Goal: Task Accomplishment & Management: Complete application form

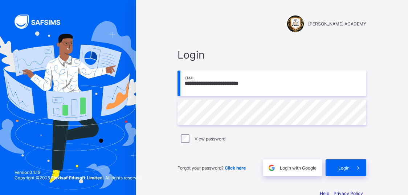
type input "**********"
click at [340, 168] on div "Login" at bounding box center [346, 167] width 41 height 17
click at [209, 90] on input "email" at bounding box center [272, 82] width 189 height 25
type input "**********"
click at [350, 168] on span "Login" at bounding box center [344, 167] width 11 height 5
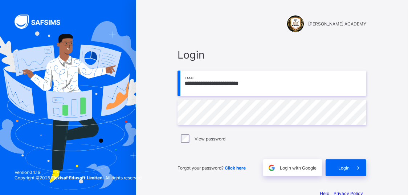
type input "**********"
drag, startPoint x: 274, startPoint y: 81, endPoint x: 184, endPoint y: 85, distance: 89.9
click at [184, 85] on input "**********" at bounding box center [272, 82] width 189 height 25
click at [352, 164] on div "Login" at bounding box center [346, 167] width 41 height 17
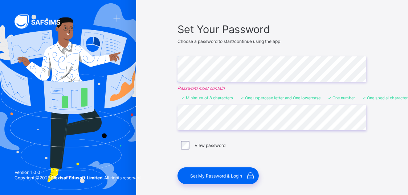
scroll to position [76, 0]
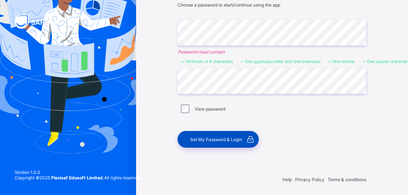
click at [233, 139] on span "Set My Password & Login" at bounding box center [216, 139] width 52 height 5
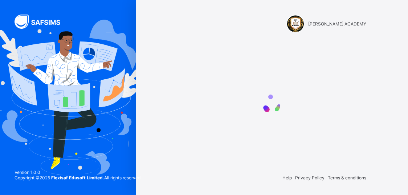
scroll to position [0, 0]
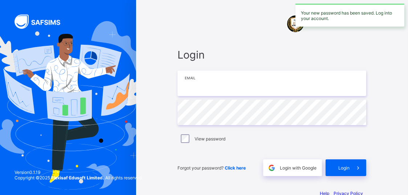
click at [207, 88] on input "email" at bounding box center [272, 82] width 189 height 25
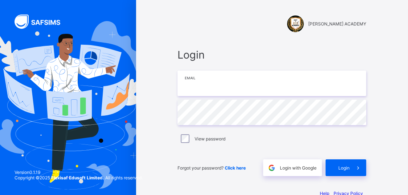
paste input "**********"
type input "**********"
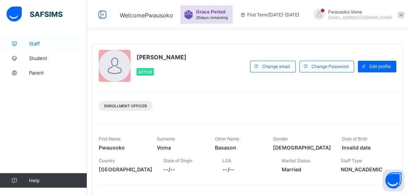
click at [47, 40] on link "Staff" at bounding box center [43, 43] width 87 height 15
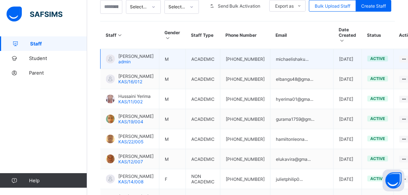
scroll to position [129, 0]
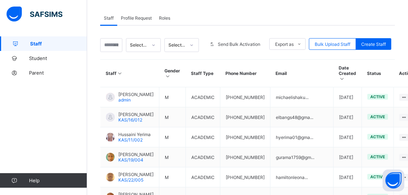
click at [53, 11] on img at bounding box center [35, 14] width 56 height 15
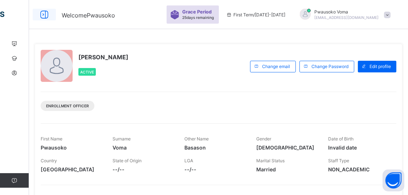
click at [43, 15] on icon at bounding box center [44, 14] width 12 height 11
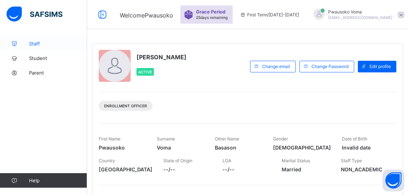
click at [35, 42] on span "Staff" at bounding box center [58, 44] width 58 height 6
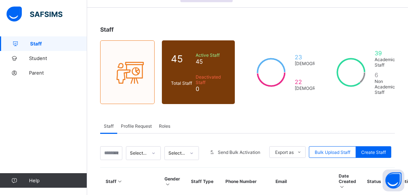
scroll to position [76, 0]
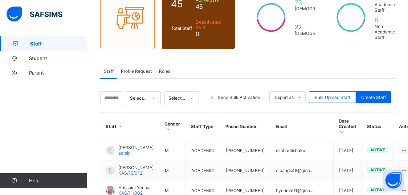
click at [167, 70] on span "Roles" at bounding box center [164, 70] width 11 height 5
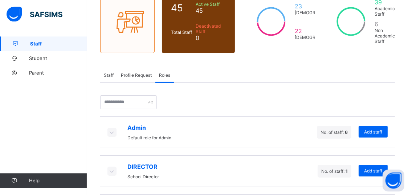
scroll to position [0, 0]
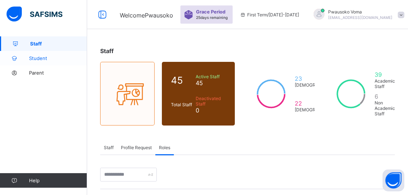
click at [39, 61] on link "Student" at bounding box center [43, 58] width 87 height 15
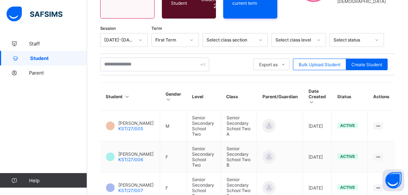
scroll to position [114, 0]
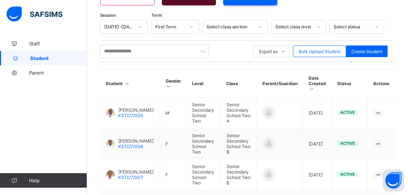
click at [246, 31] on div "Select class section" at bounding box center [235, 27] width 65 height 14
click at [245, 27] on div "Select class section" at bounding box center [231, 26] width 48 height 5
click at [243, 21] on div "Select class section" at bounding box center [235, 27] width 65 height 14
click at [242, 21] on div "Select class section" at bounding box center [235, 27] width 65 height 14
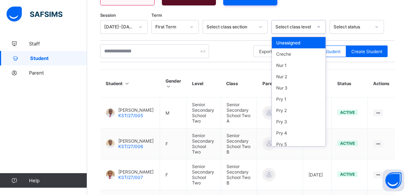
click at [309, 27] on div "Select class level" at bounding box center [294, 26] width 37 height 5
click at [326, 60] on div "Nur 1" at bounding box center [299, 65] width 54 height 11
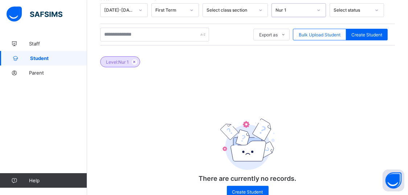
scroll to position [151, 0]
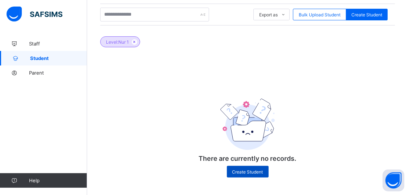
click at [252, 169] on span "Create Student" at bounding box center [248, 171] width 31 height 5
select select "**"
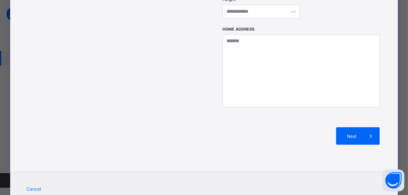
scroll to position [350, 0]
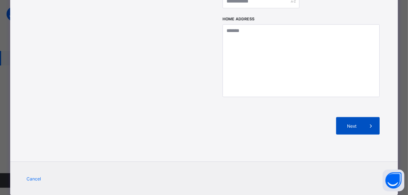
click at [352, 123] on span "Next" at bounding box center [352, 125] width 21 height 5
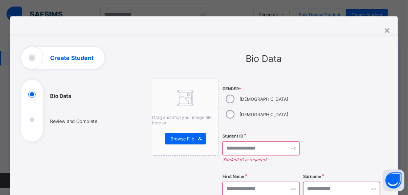
scroll to position [0, 0]
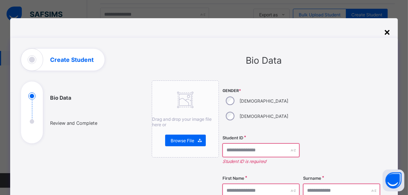
click at [386, 33] on div "×" at bounding box center [387, 31] width 7 height 12
